Goal: Information Seeking & Learning: Check status

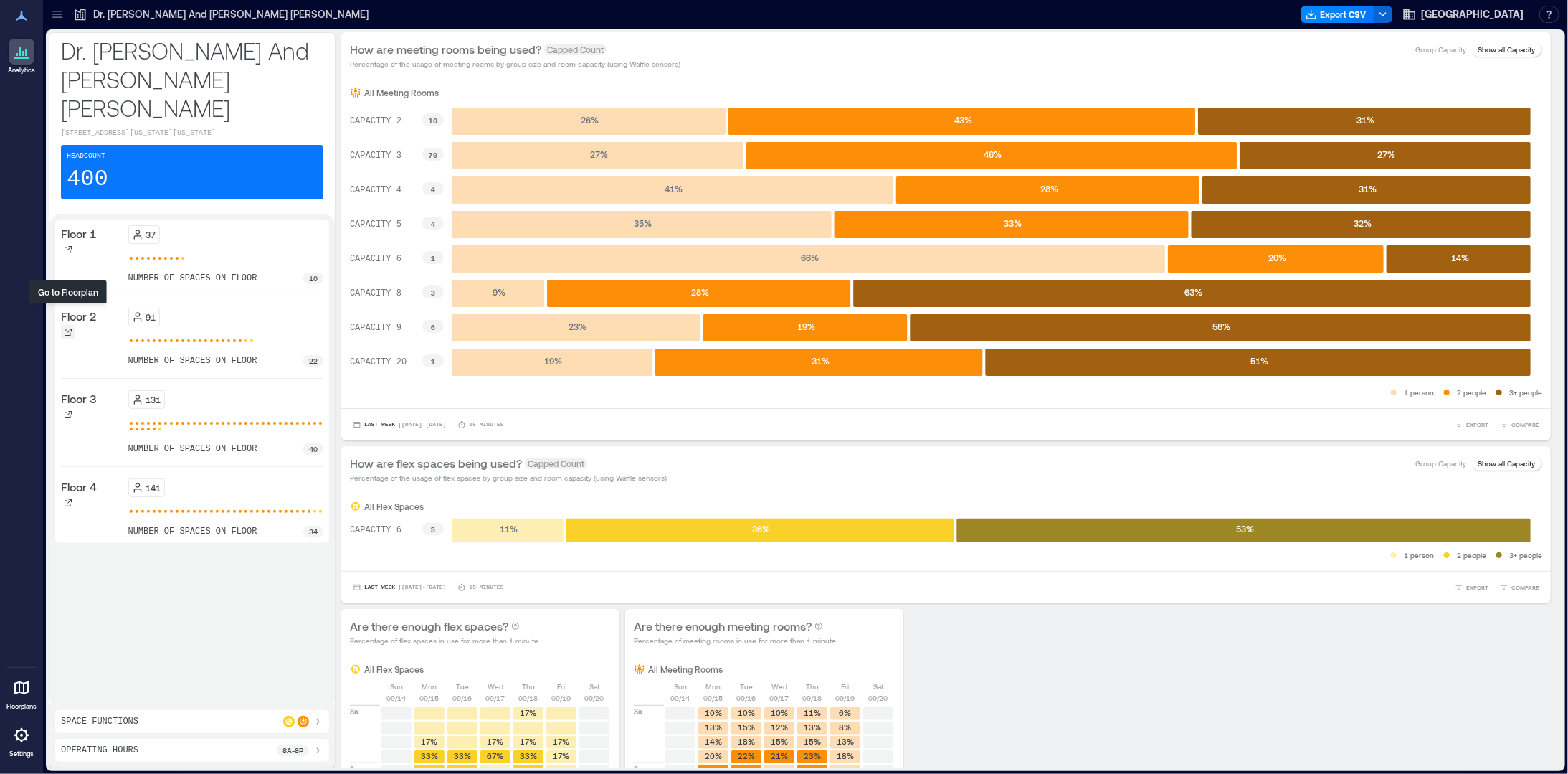
click at [64, 328] on icon at bounding box center [68, 332] width 9 height 9
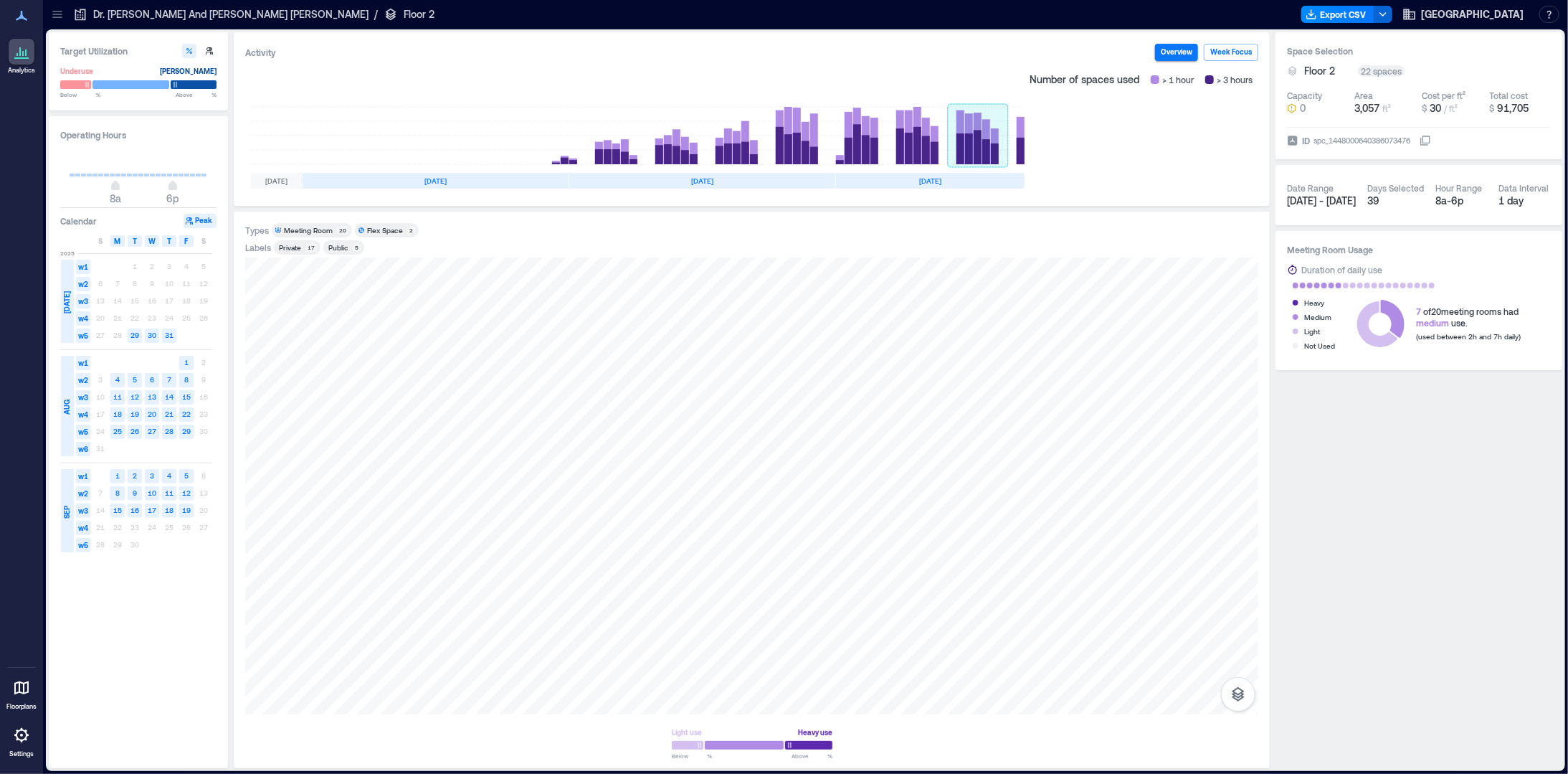
click at [988, 138] on rect at bounding box center [978, 136] width 60 height 57
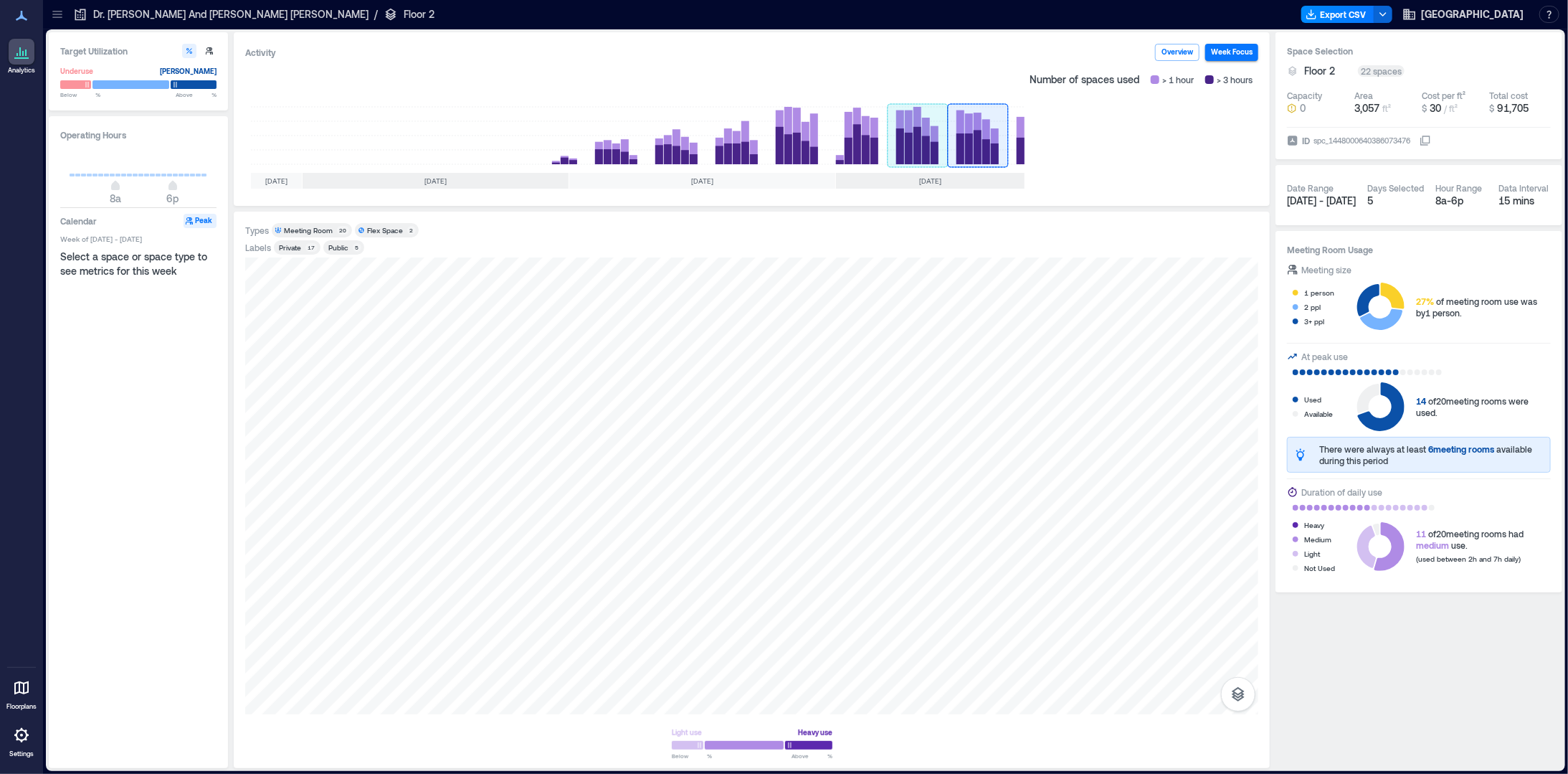
click at [913, 147] on rect at bounding box center [918, 136] width 60 height 57
click at [1024, 139] on rect at bounding box center [1017, 136] width 17 height 57
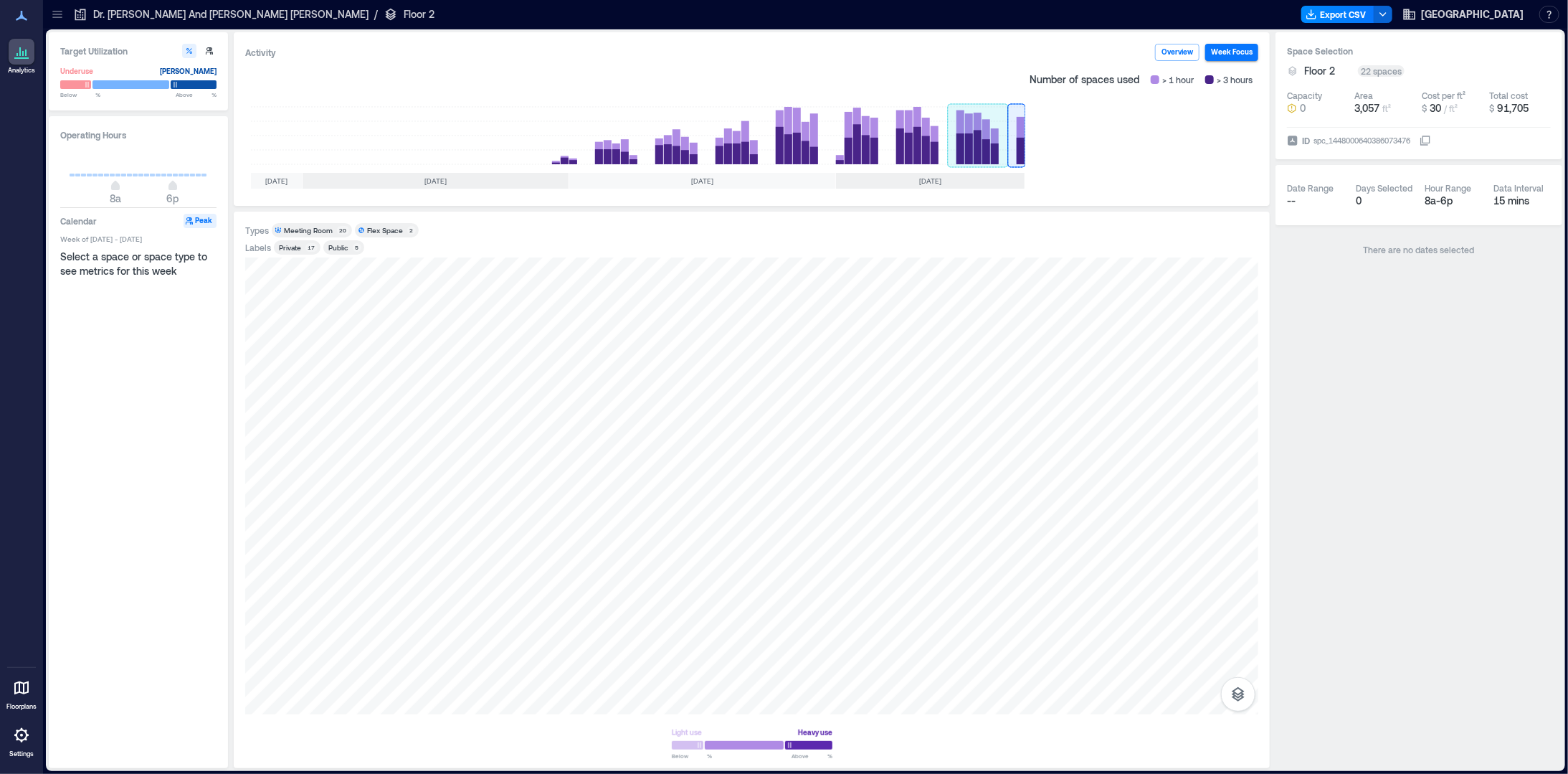
click at [964, 147] on rect at bounding box center [978, 136] width 60 height 57
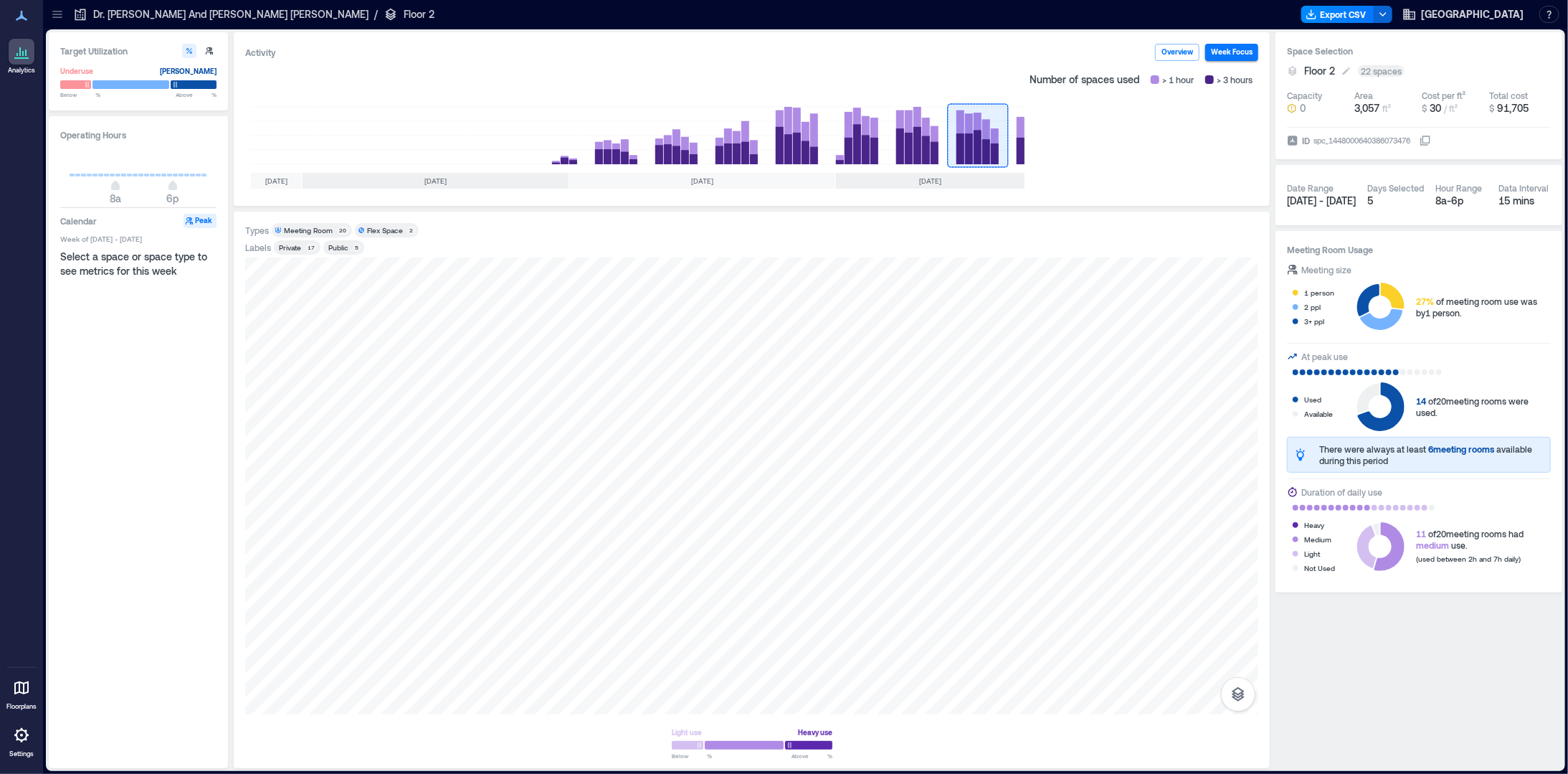
click at [1311, 72] on span "Floor 2" at bounding box center [1319, 71] width 31 height 14
click at [384, 11] on div "Floor 2" at bounding box center [409, 14] width 51 height 14
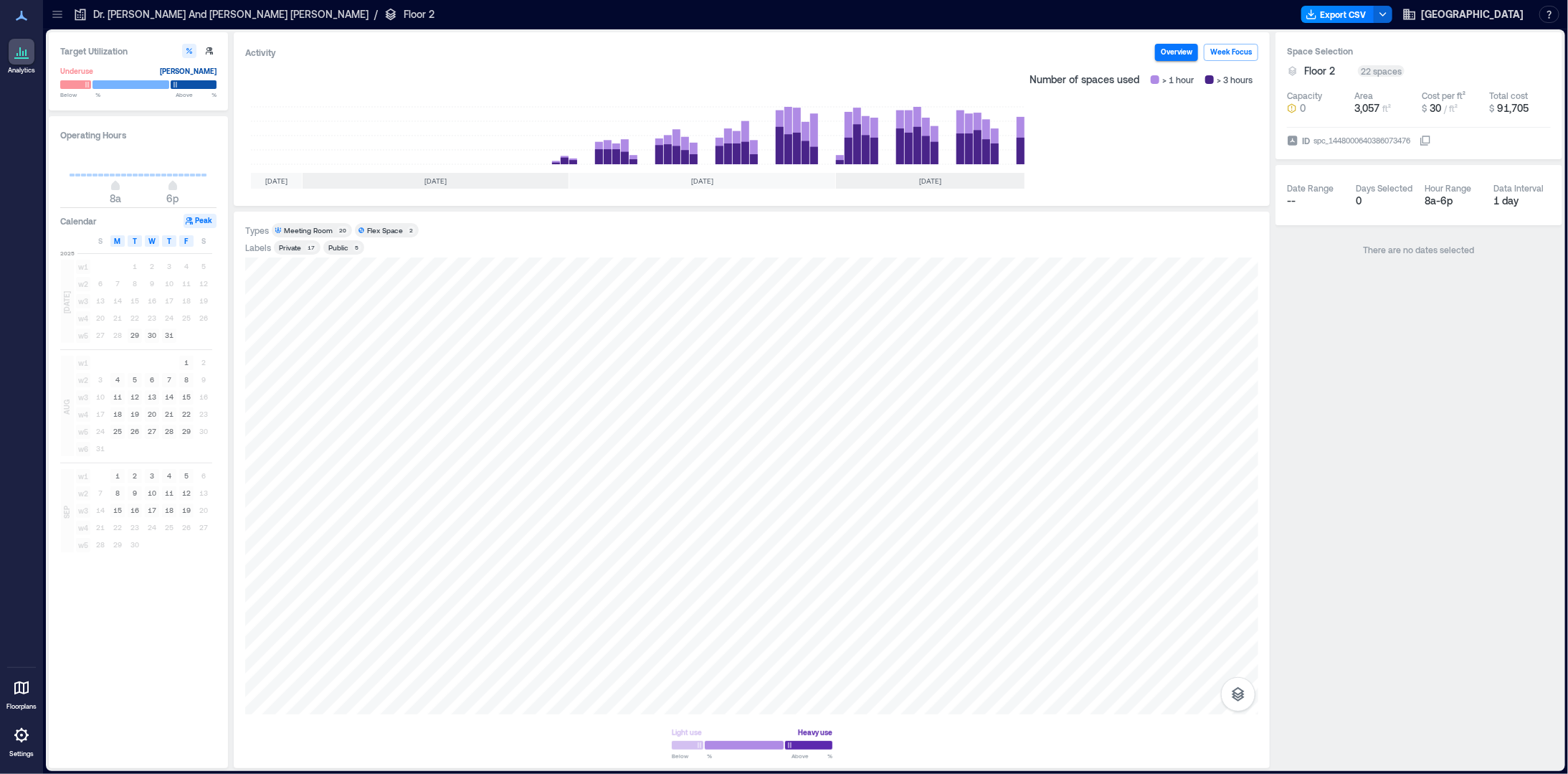
click at [107, 16] on p "Dr. [PERSON_NAME] And [PERSON_NAME] [PERSON_NAME]" at bounding box center [231, 14] width 275 height 14
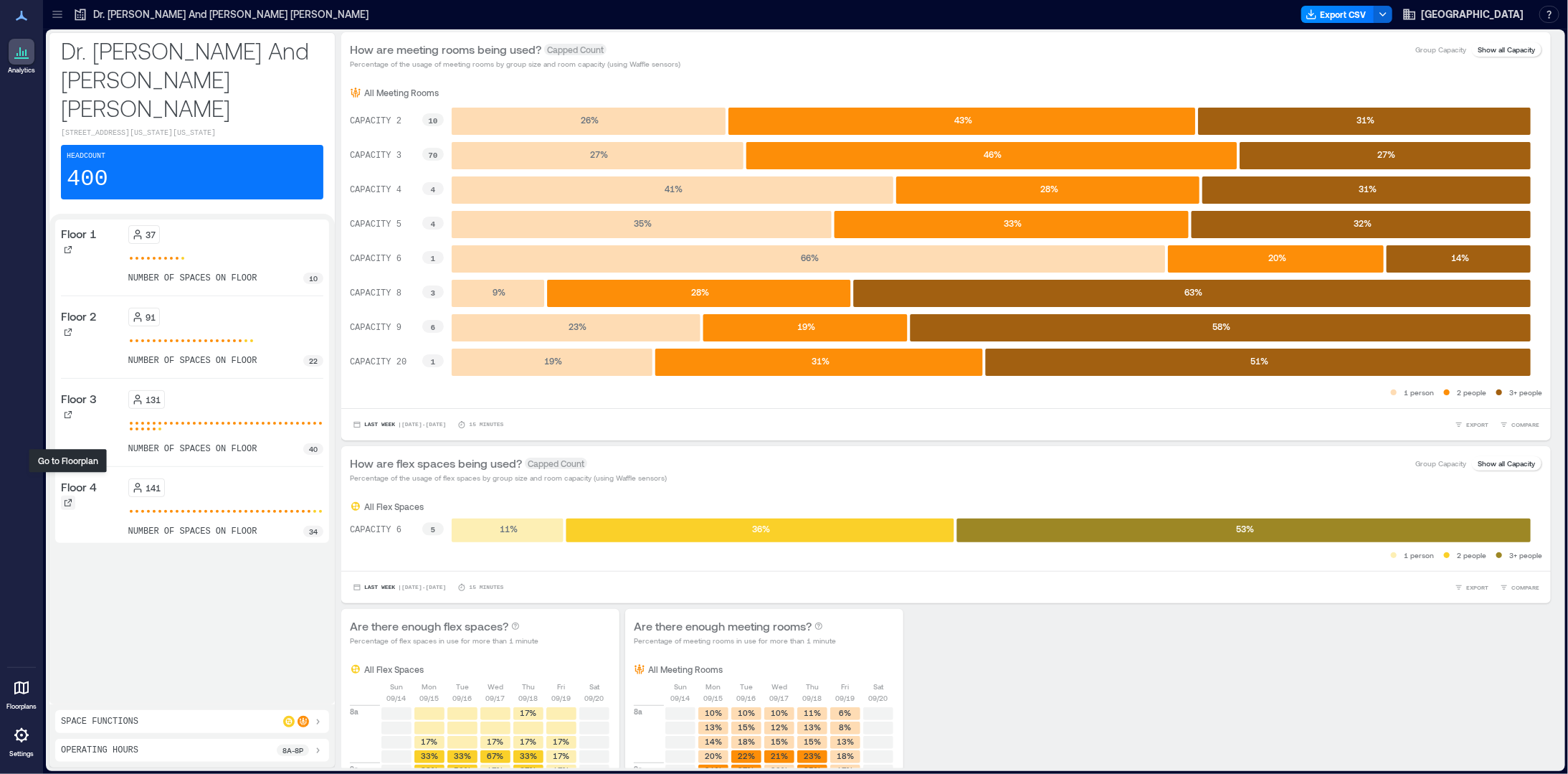
click at [67, 498] on icon at bounding box center [68, 502] width 9 height 9
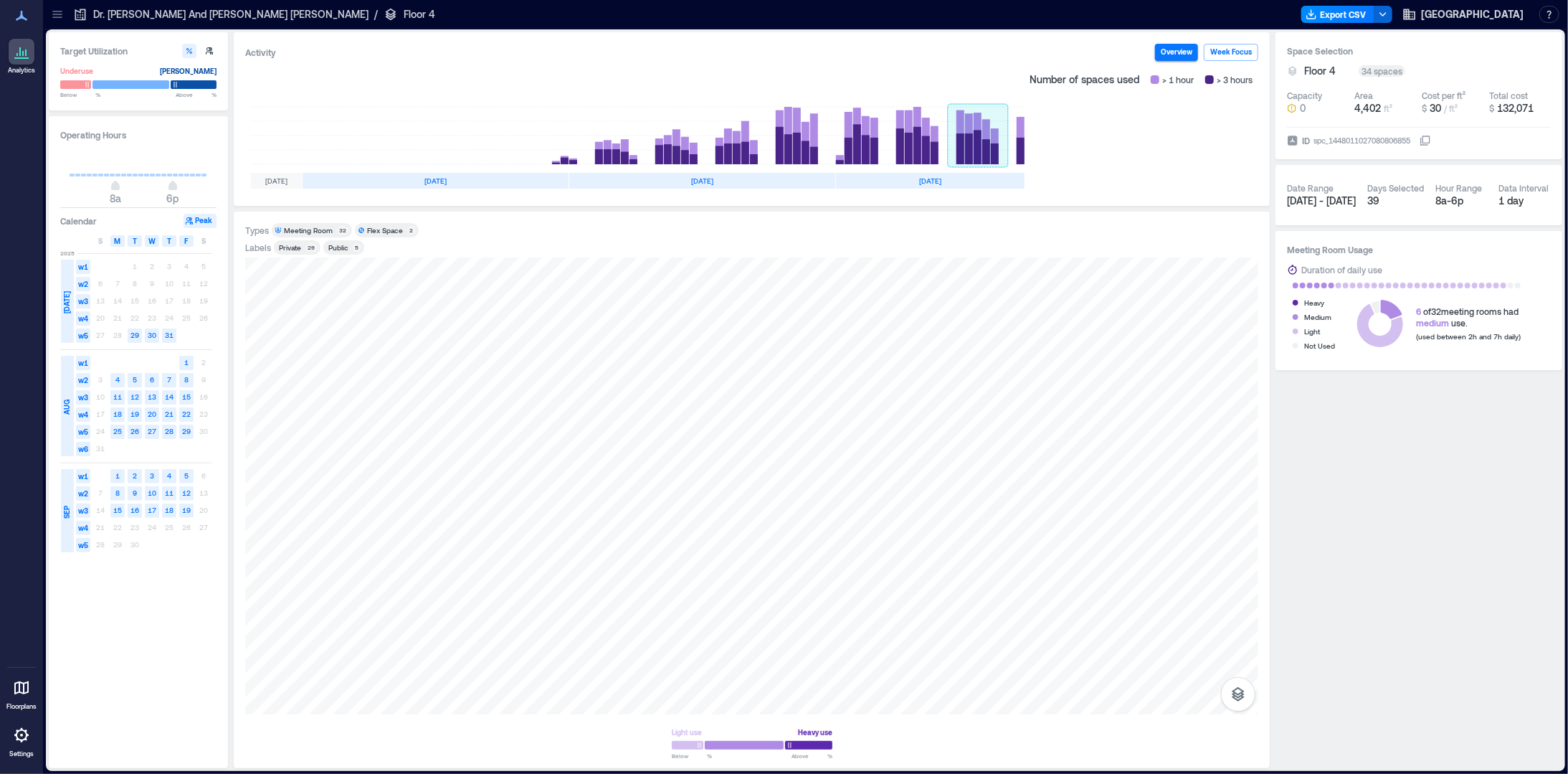
click at [991, 156] on rect at bounding box center [978, 136] width 60 height 57
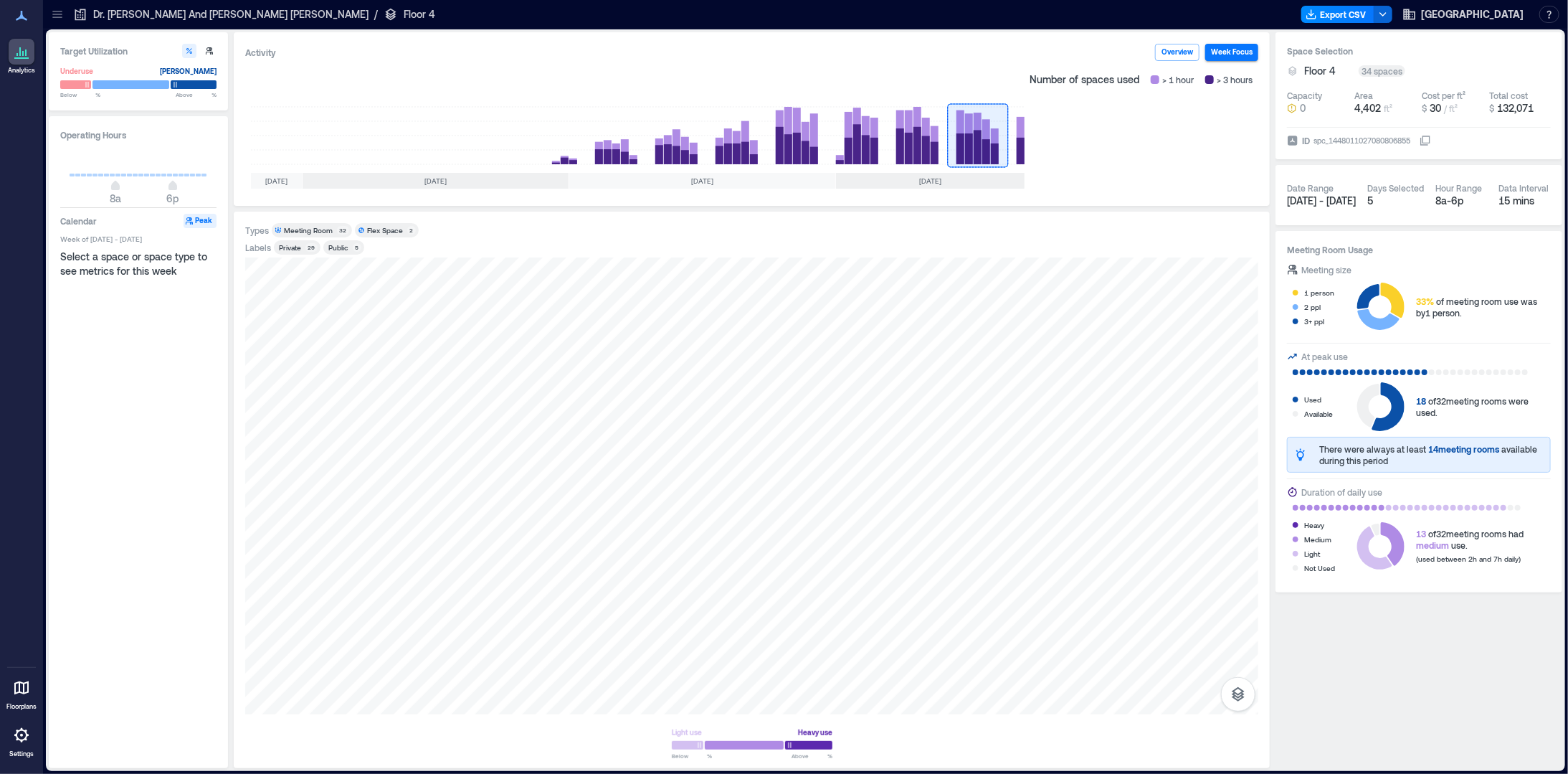
click at [144, 8] on p "Dr. [PERSON_NAME] And [PERSON_NAME] [PERSON_NAME]" at bounding box center [231, 14] width 275 height 14
